Goal: Complete application form

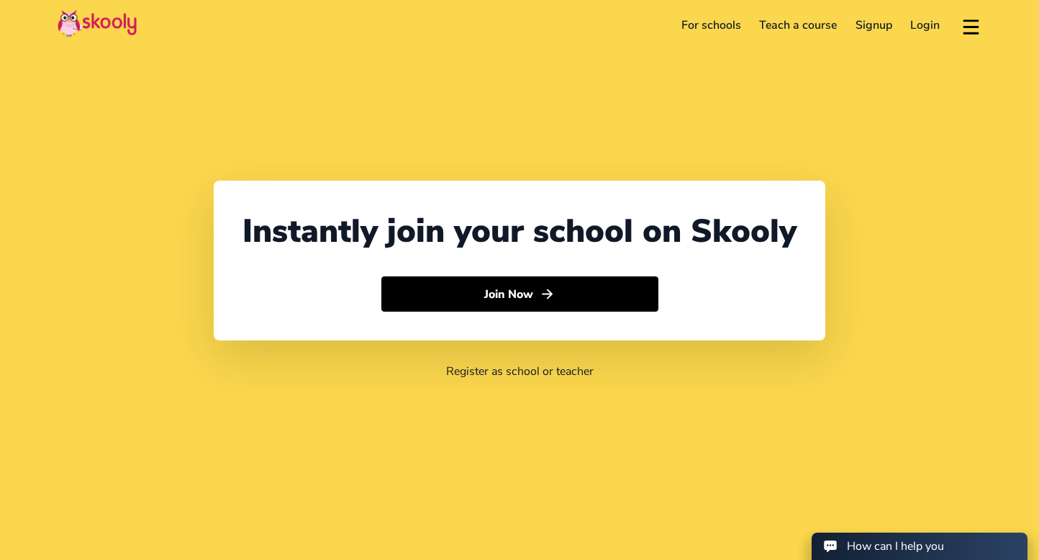
select select "65"
select select "[GEOGRAPHIC_DATA]"
select select "[GEOGRAPHIC_DATA]/[GEOGRAPHIC_DATA]"
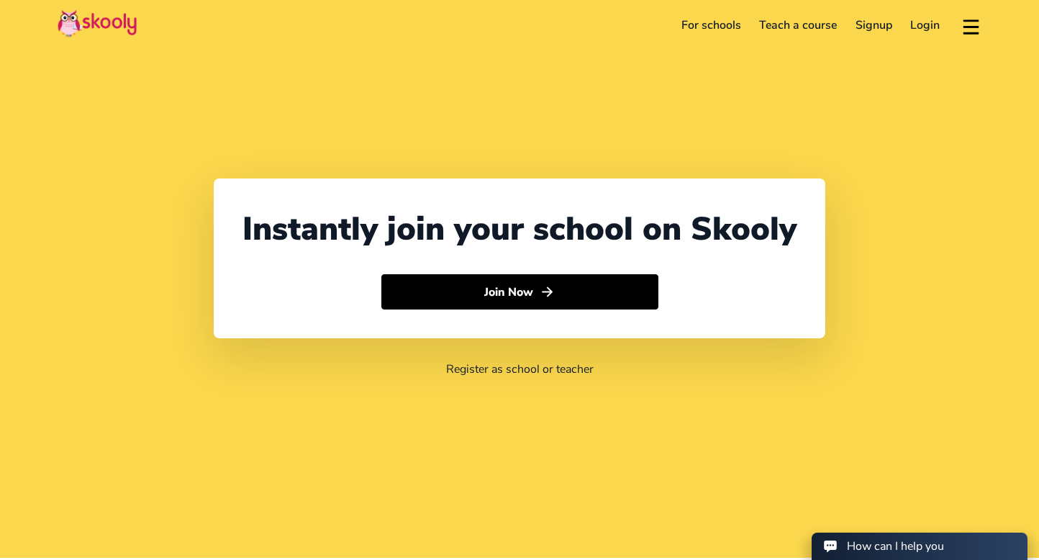
click at [696, 21] on link "For schools" at bounding box center [711, 25] width 78 height 23
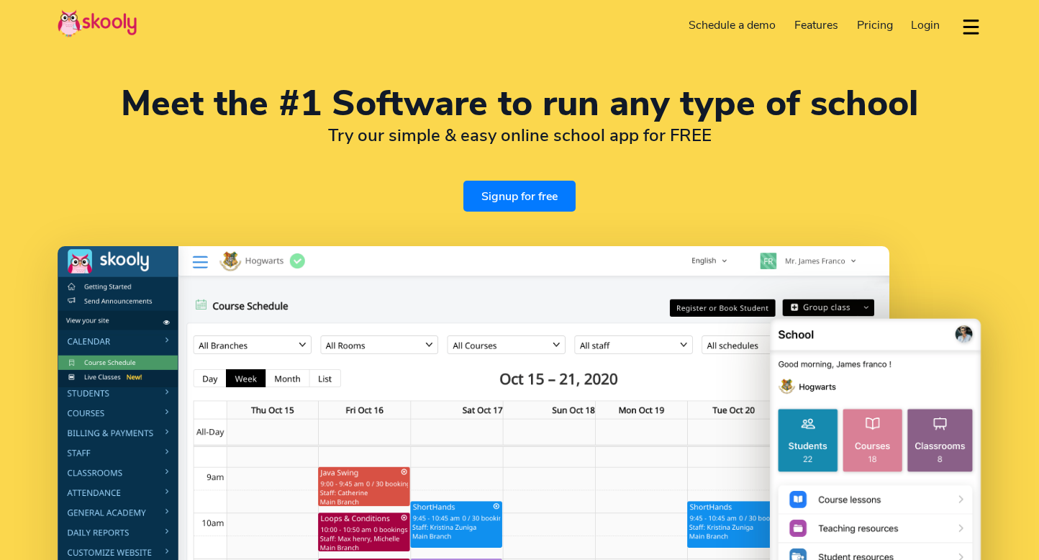
select select "en"
select select "65"
select select "[GEOGRAPHIC_DATA]"
select select "[GEOGRAPHIC_DATA]/[GEOGRAPHIC_DATA]"
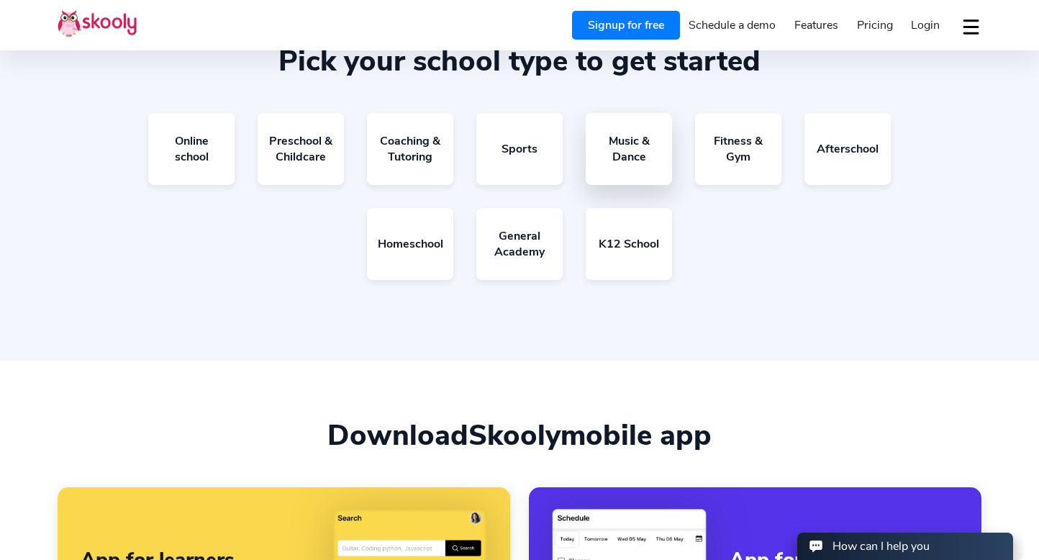
scroll to position [2641, 0]
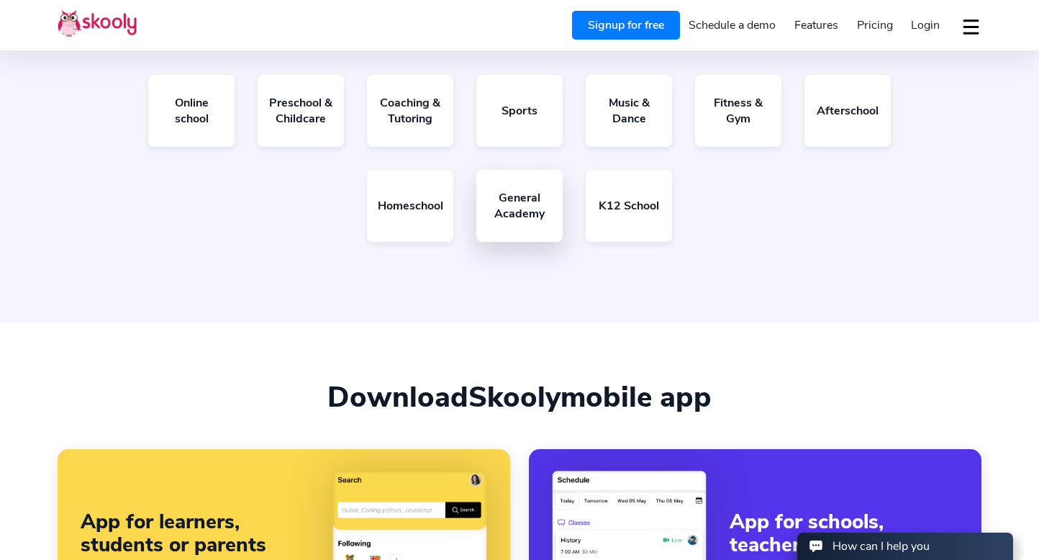
click at [538, 219] on link "General Academy" at bounding box center [519, 206] width 86 height 72
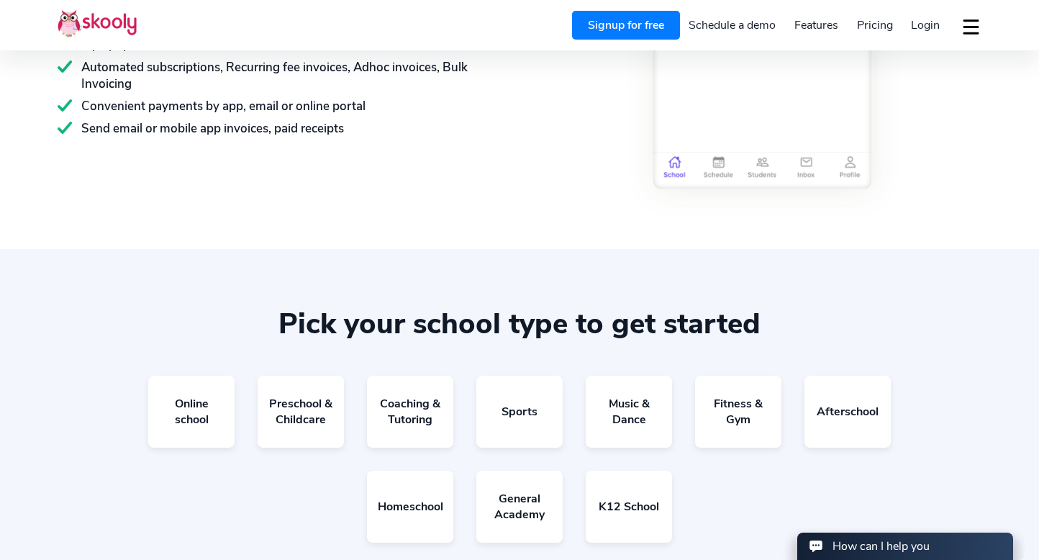
scroll to position [2564, 0]
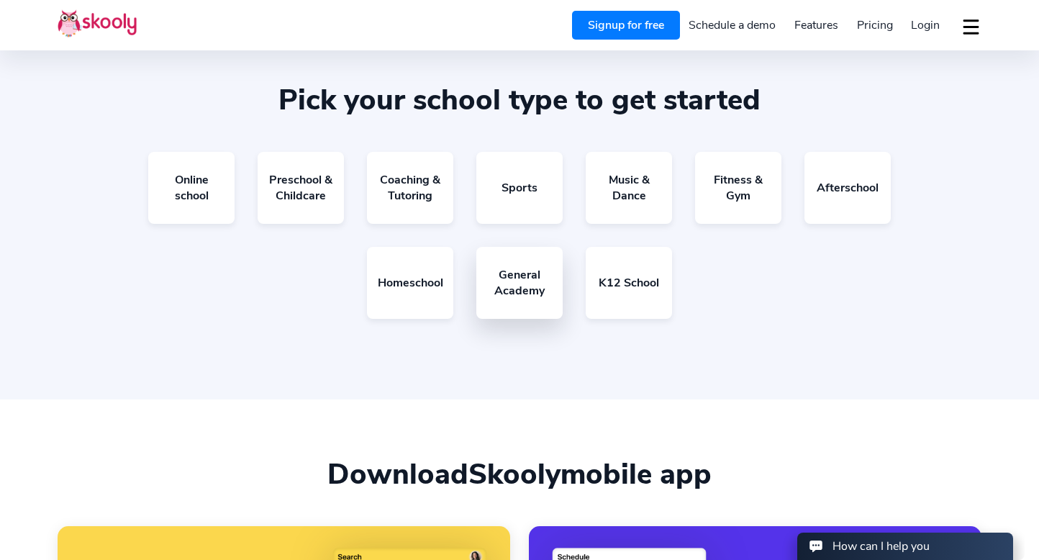
click at [517, 280] on link "General Academy" at bounding box center [519, 283] width 86 height 72
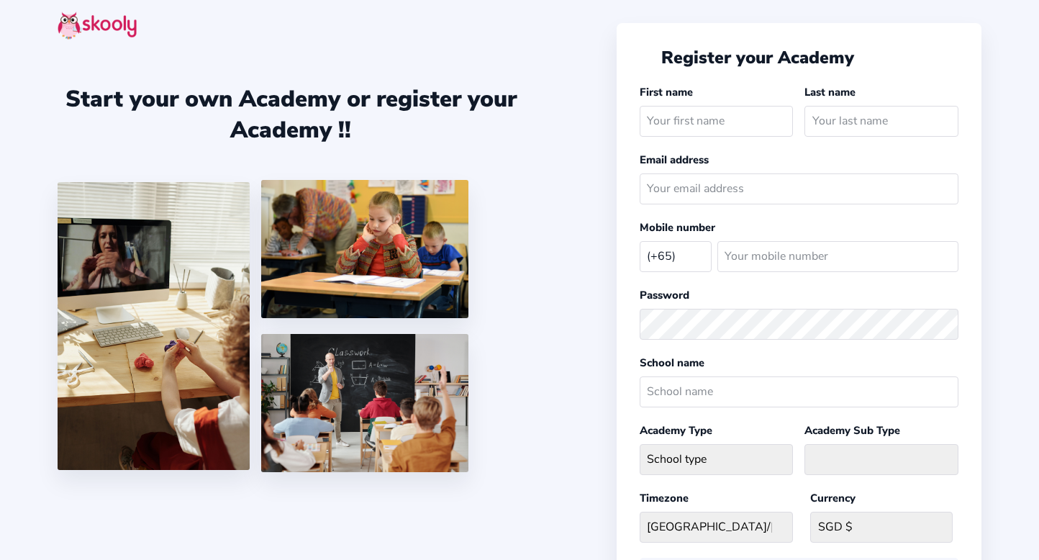
select select "SG"
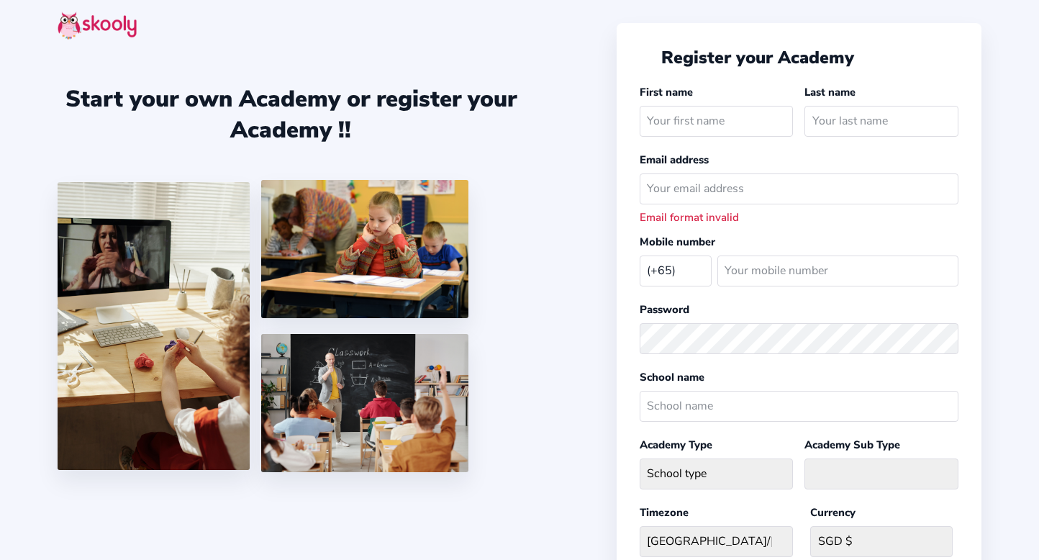
select select "SG"
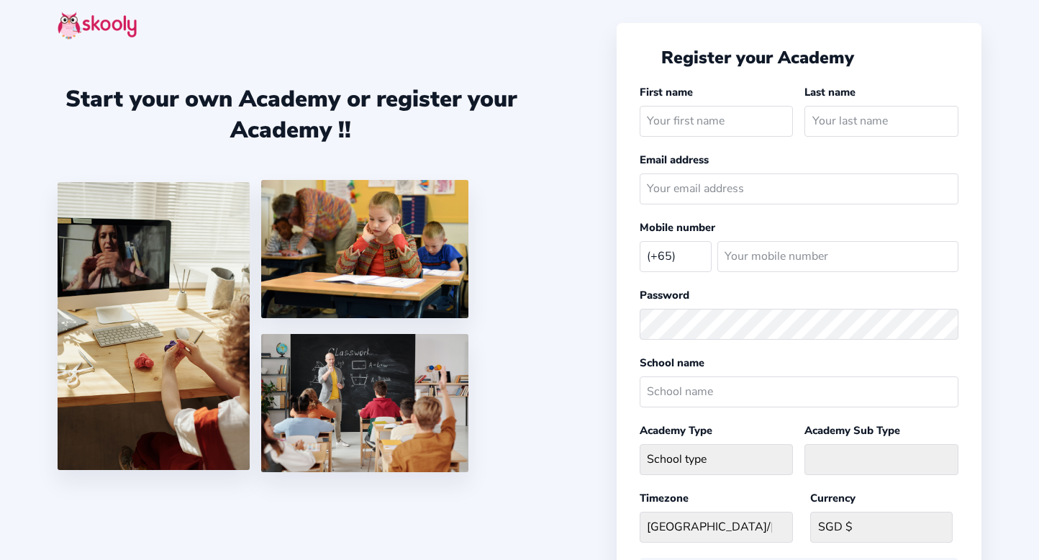
select select "SG"
click at [745, 162] on div "Email address" at bounding box center [799, 181] width 319 height 58
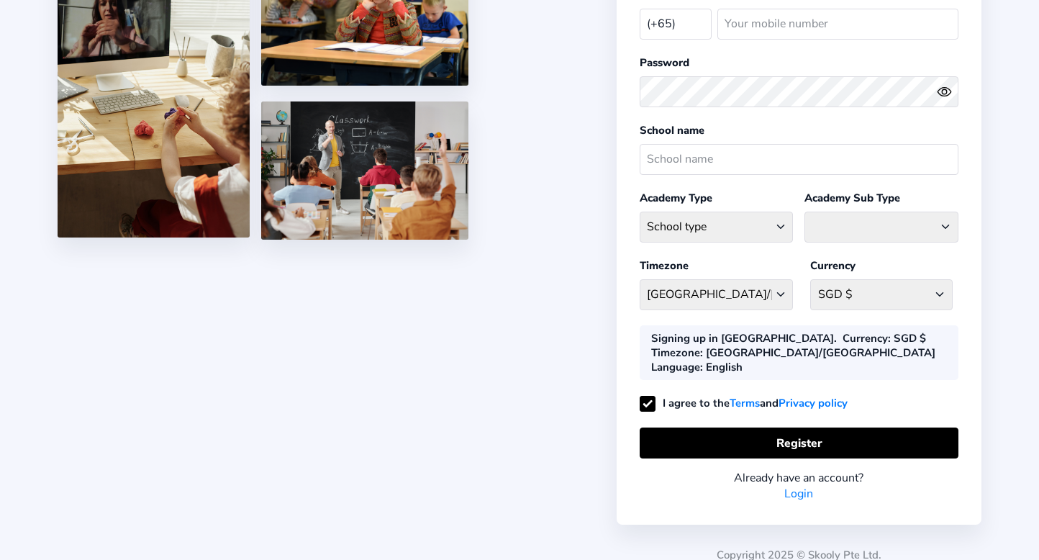
scroll to position [232, 0]
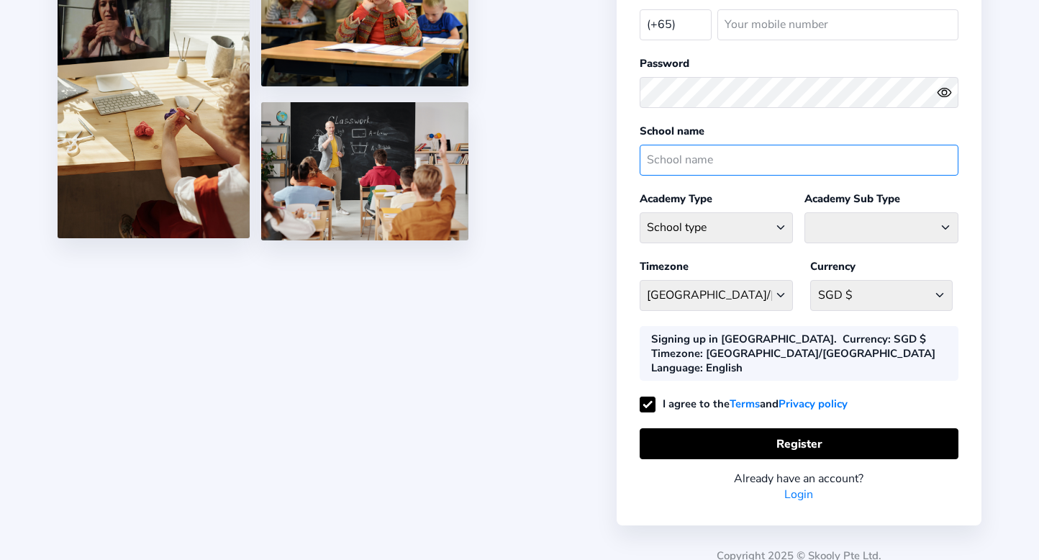
click at [699, 153] on input "text" at bounding box center [799, 160] width 319 height 31
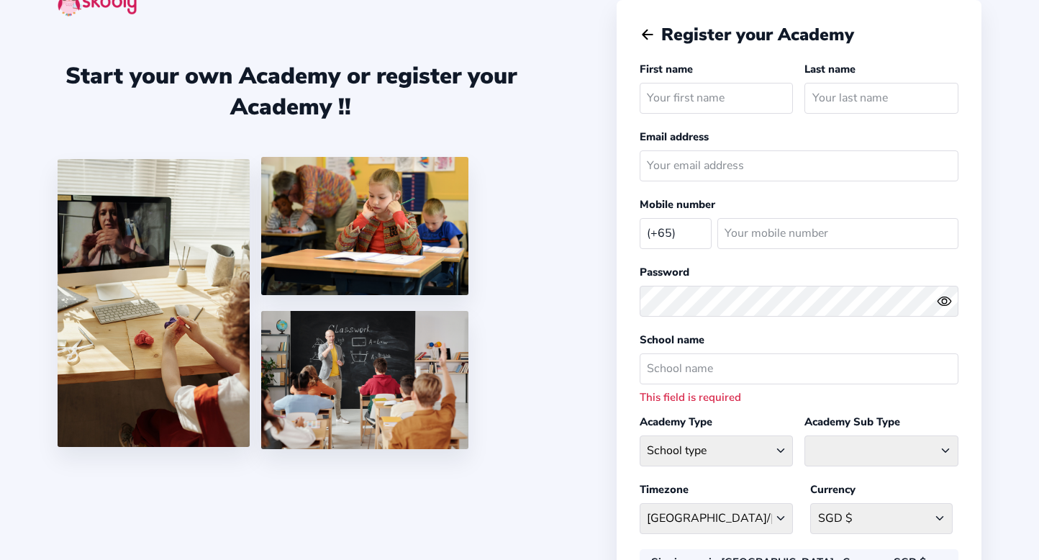
scroll to position [23, 0]
click at [646, 35] on icon "arrow back outline" at bounding box center [648, 34] width 10 height 9
